Goal: Task Accomplishment & Management: Use online tool/utility

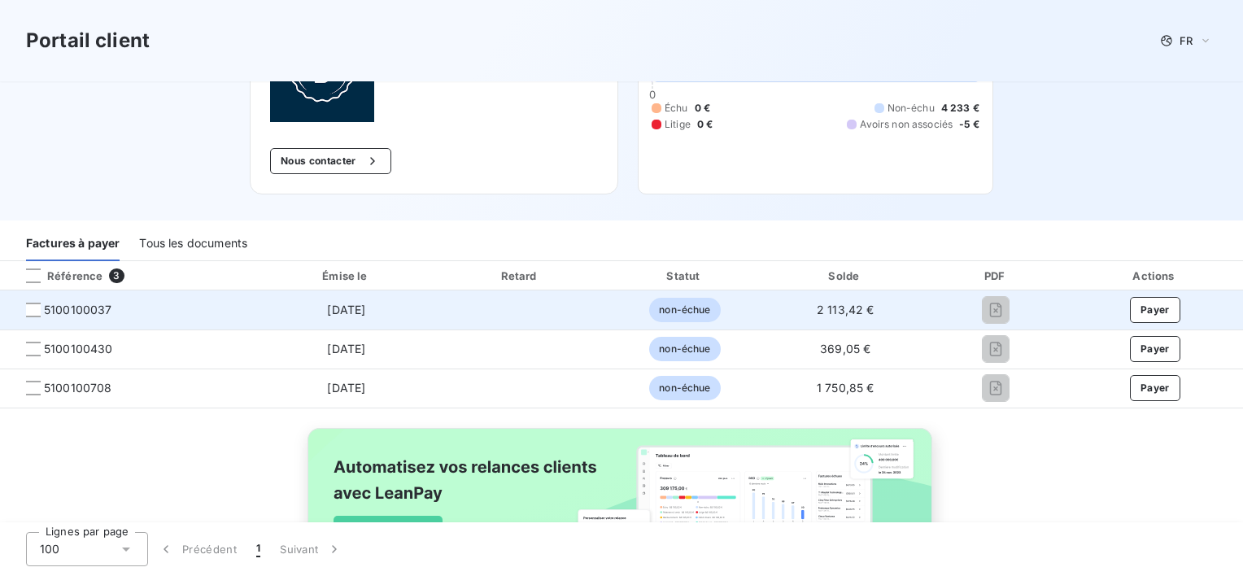
scroll to position [163, 0]
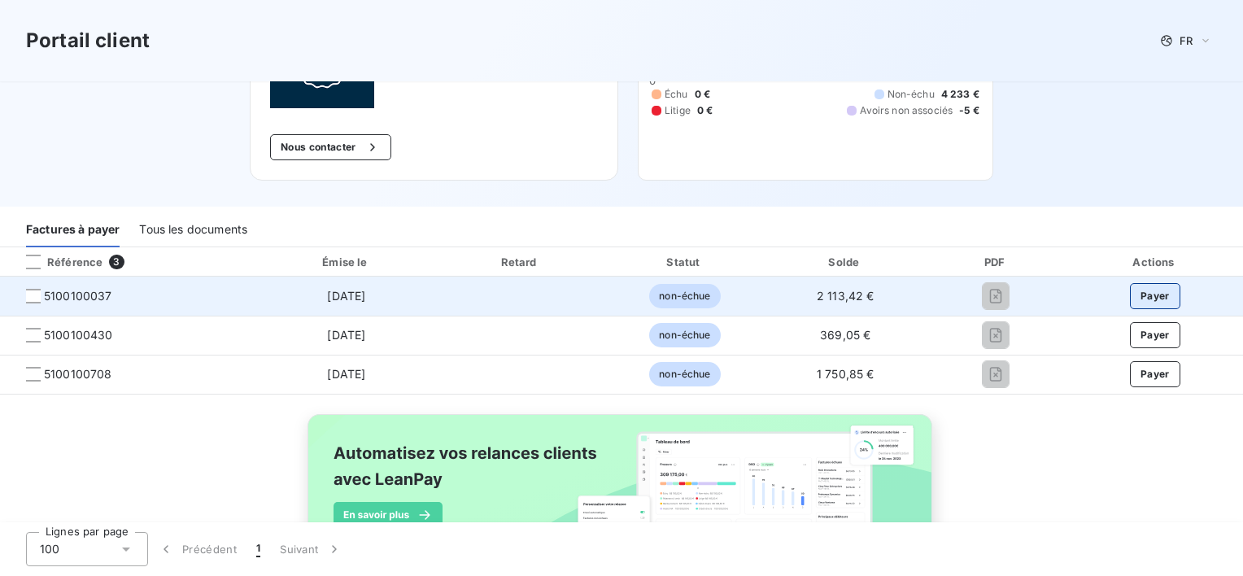
click at [1138, 295] on button "Payer" at bounding box center [1155, 296] width 50 height 26
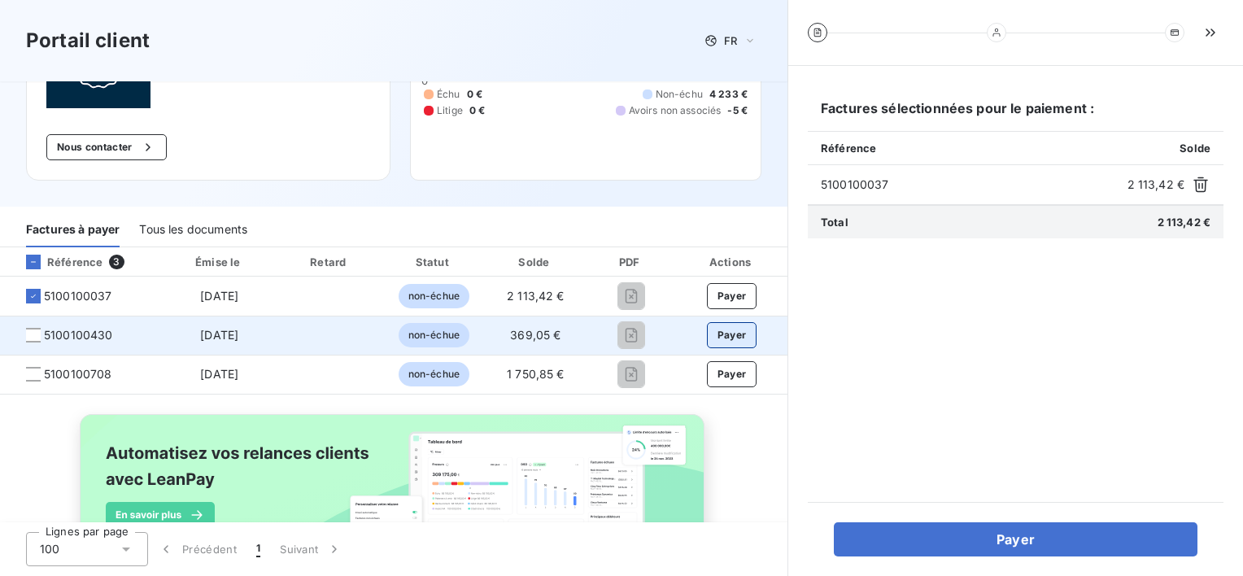
click at [722, 329] on button "Payer" at bounding box center [732, 335] width 50 height 26
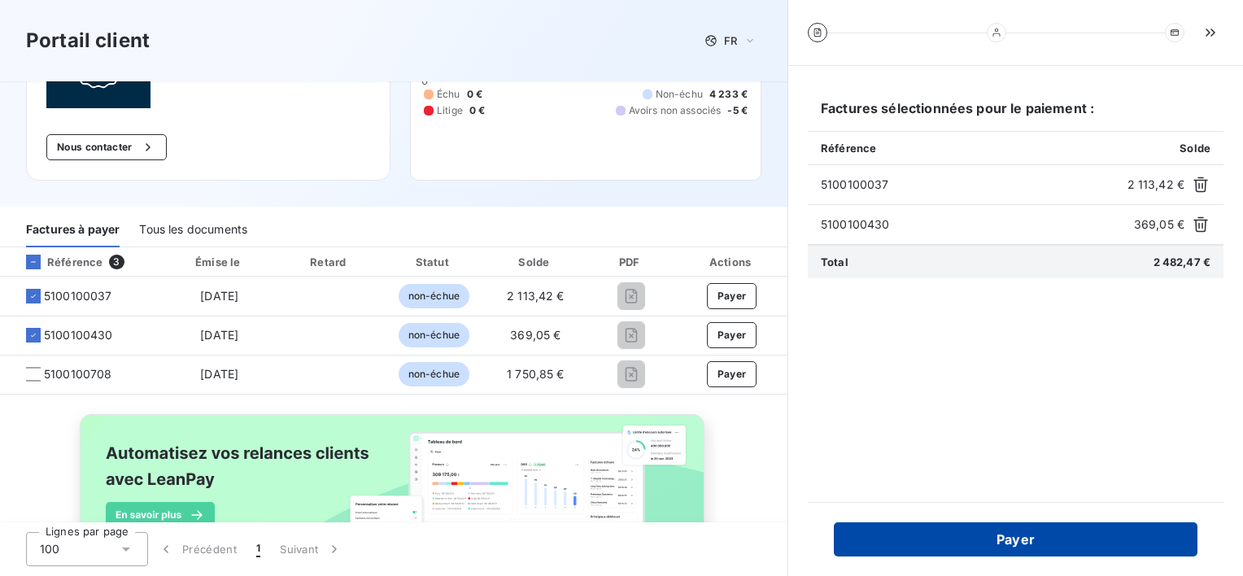
click at [1004, 525] on button "Payer" at bounding box center [1015, 539] width 363 height 34
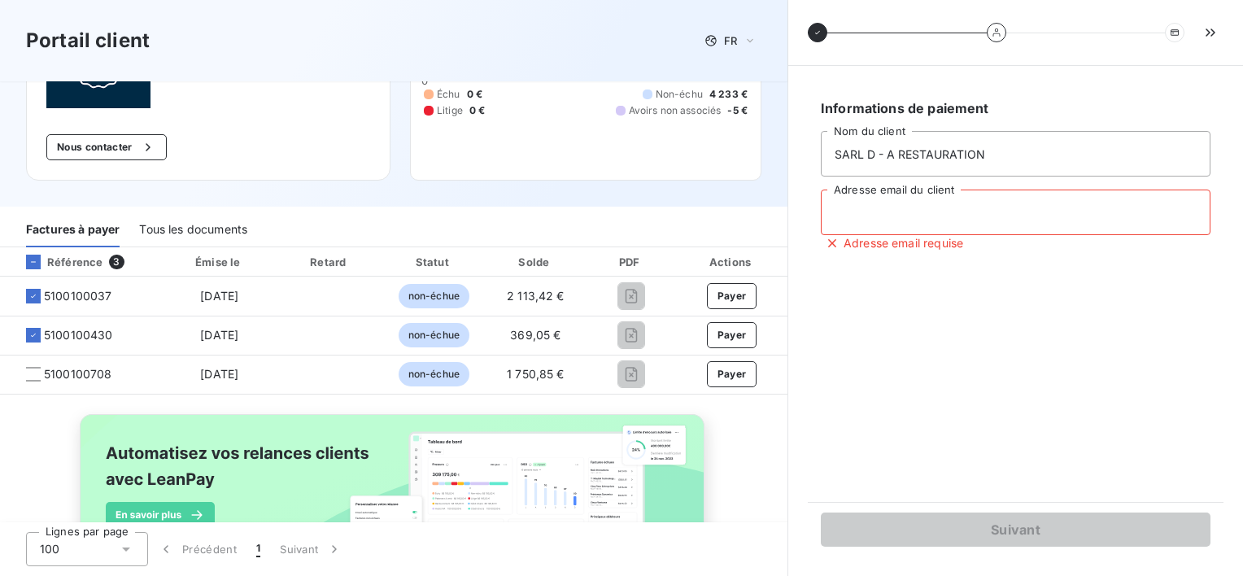
click at [906, 208] on input "Adresse email du client" at bounding box center [1016, 212] width 390 height 46
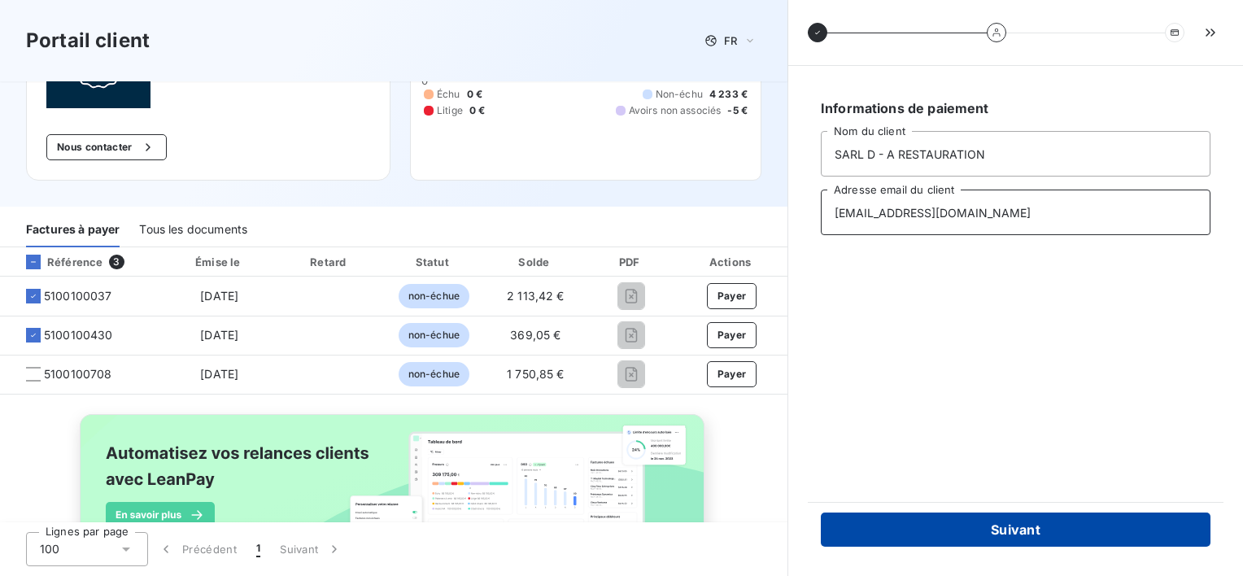
type input "unionrestaurant@free.fr"
click at [1016, 530] on button "Suivant" at bounding box center [1016, 529] width 390 height 34
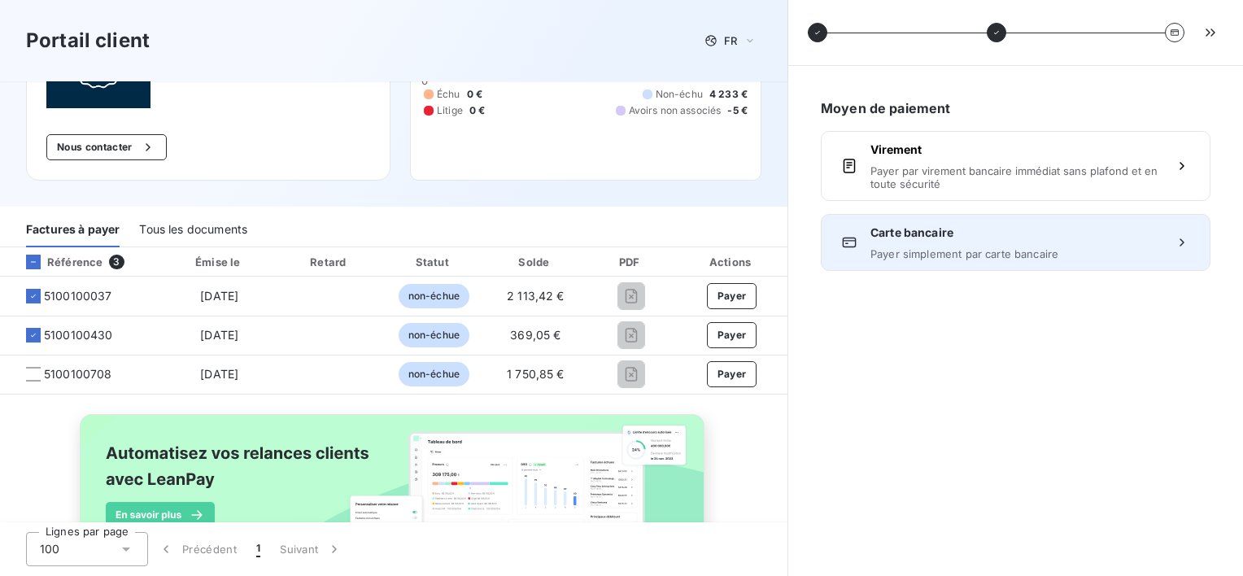
click at [938, 244] on div "Carte bancaire Payer simplement par carte bancaire" at bounding box center [1015, 242] width 290 height 36
